Goal: Task Accomplishment & Management: Use online tool/utility

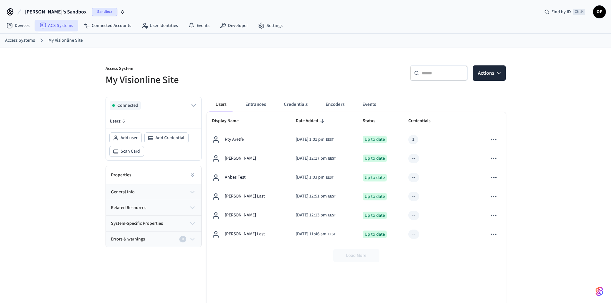
click at [63, 24] on link "ACS Systems" at bounding box center [57, 26] width 44 height 12
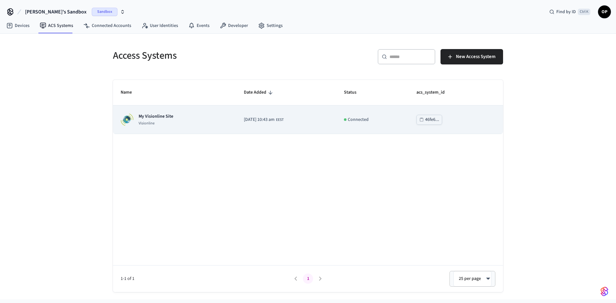
click at [157, 115] on p "My Visionline Site" at bounding box center [156, 116] width 35 height 6
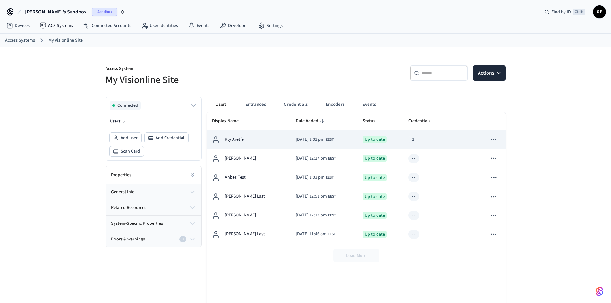
click at [233, 134] on td "Rty Aretfe" at bounding box center [249, 139] width 84 height 19
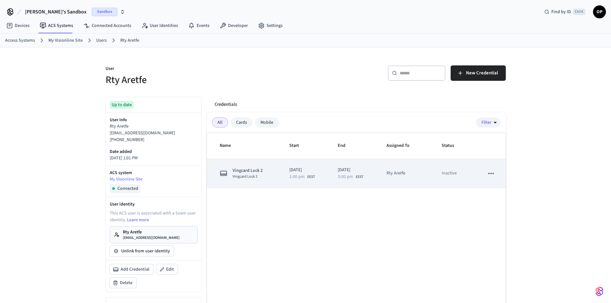
click at [245, 169] on span "Vingcard Lock 2" at bounding box center [248, 170] width 30 height 7
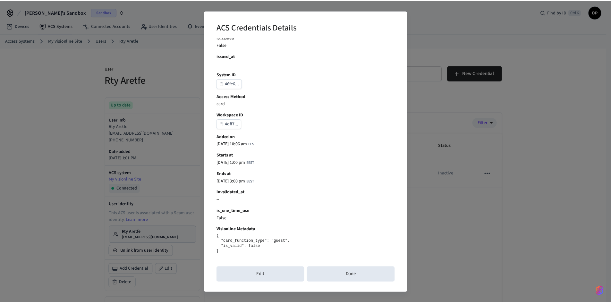
scroll to position [196, 0]
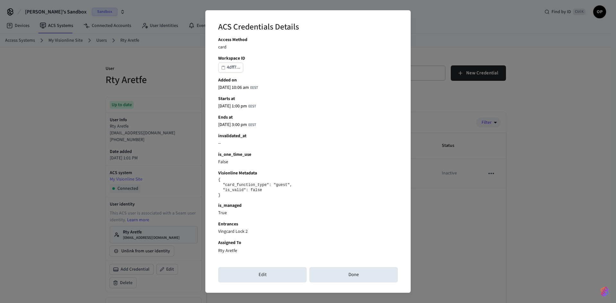
click at [473, 246] on div "ACS Credentials Details This credential needs to be encoded on a plastic card u…" at bounding box center [308, 151] width 616 height 303
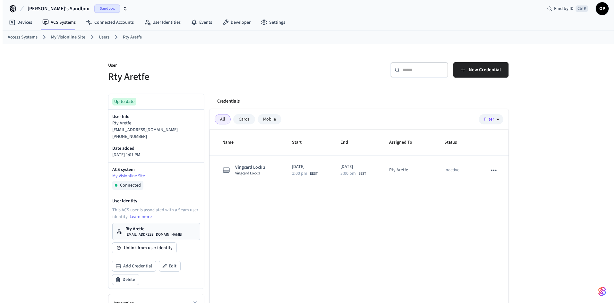
scroll to position [0, 0]
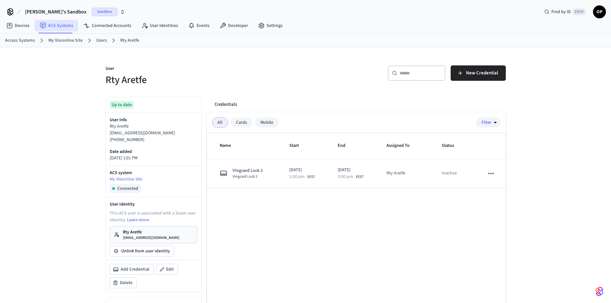
click at [55, 26] on link "ACS Systems" at bounding box center [57, 26] width 44 height 12
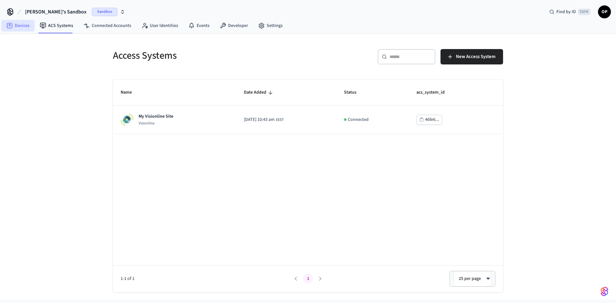
click at [23, 27] on link "Devices" at bounding box center [17, 26] width 33 height 12
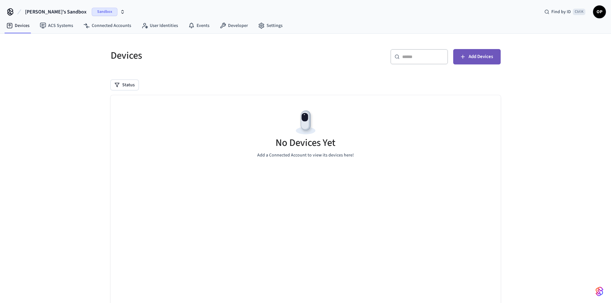
click at [488, 57] on span "Add Devices" at bounding box center [481, 57] width 24 height 8
click at [48, 10] on span "[PERSON_NAME]'s Sandbox" at bounding box center [56, 12] width 62 height 8
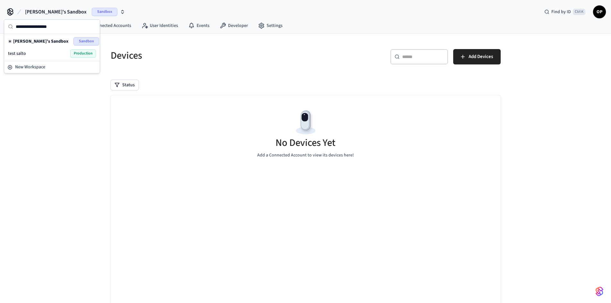
click at [42, 40] on span "[PERSON_NAME]'s Sandbox" at bounding box center [40, 41] width 55 height 6
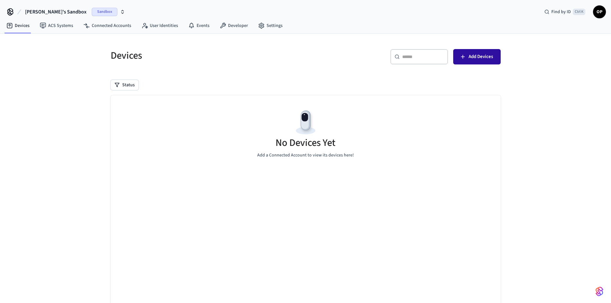
click at [483, 56] on span "Add Devices" at bounding box center [481, 57] width 24 height 8
click at [422, 57] on input "text" at bounding box center [423, 57] width 42 height 6
click at [194, 73] on div "Devices ​ ​ Add Devices Status No Devices Yet Add a Connected Account to view i…" at bounding box center [306, 182] width 400 height 283
click at [72, 25] on link "ACS Systems" at bounding box center [57, 26] width 44 height 12
